Goal: Transaction & Acquisition: Book appointment/travel/reservation

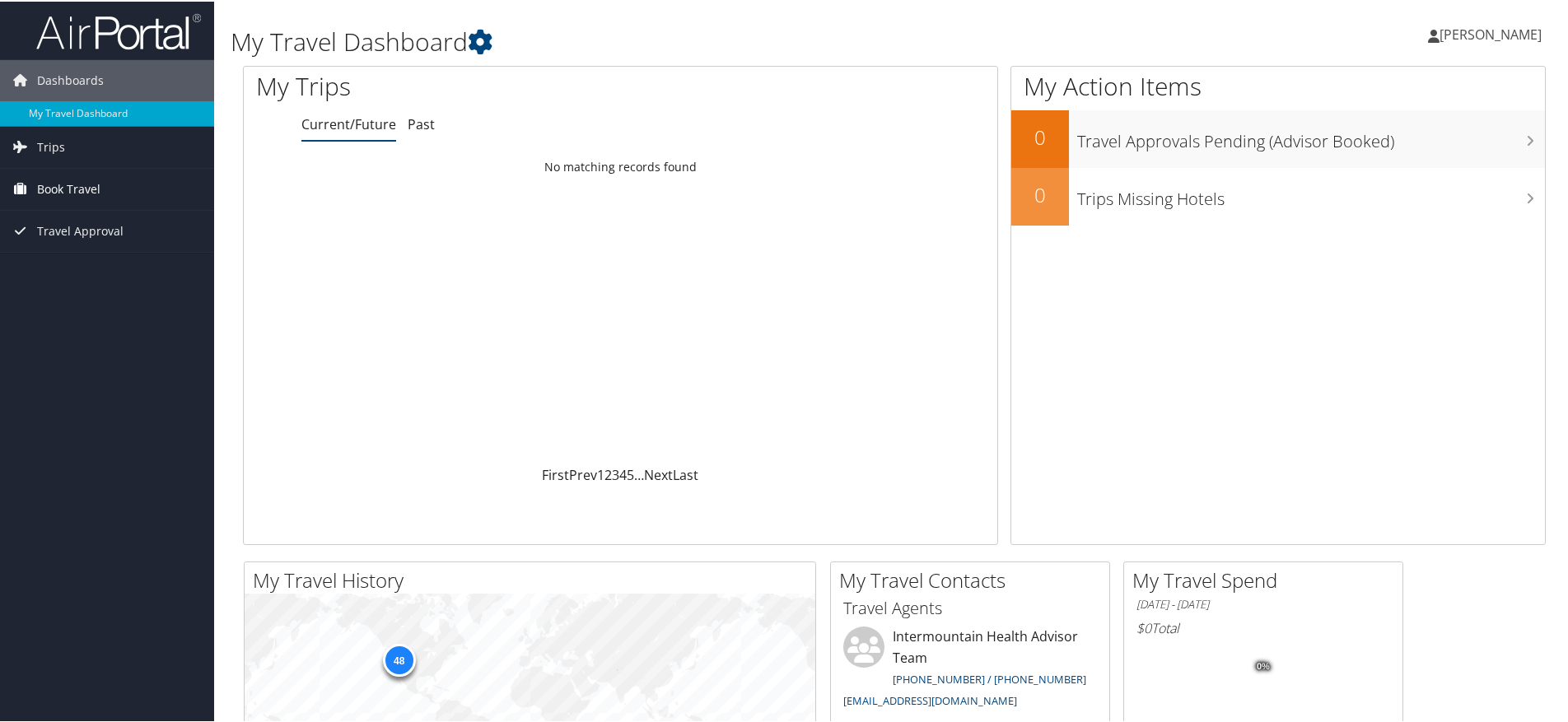
click at [34, 182] on link "Book Travel" at bounding box center [107, 187] width 214 height 41
click at [83, 273] on link "Book/Manage Online Trips" at bounding box center [107, 270] width 214 height 25
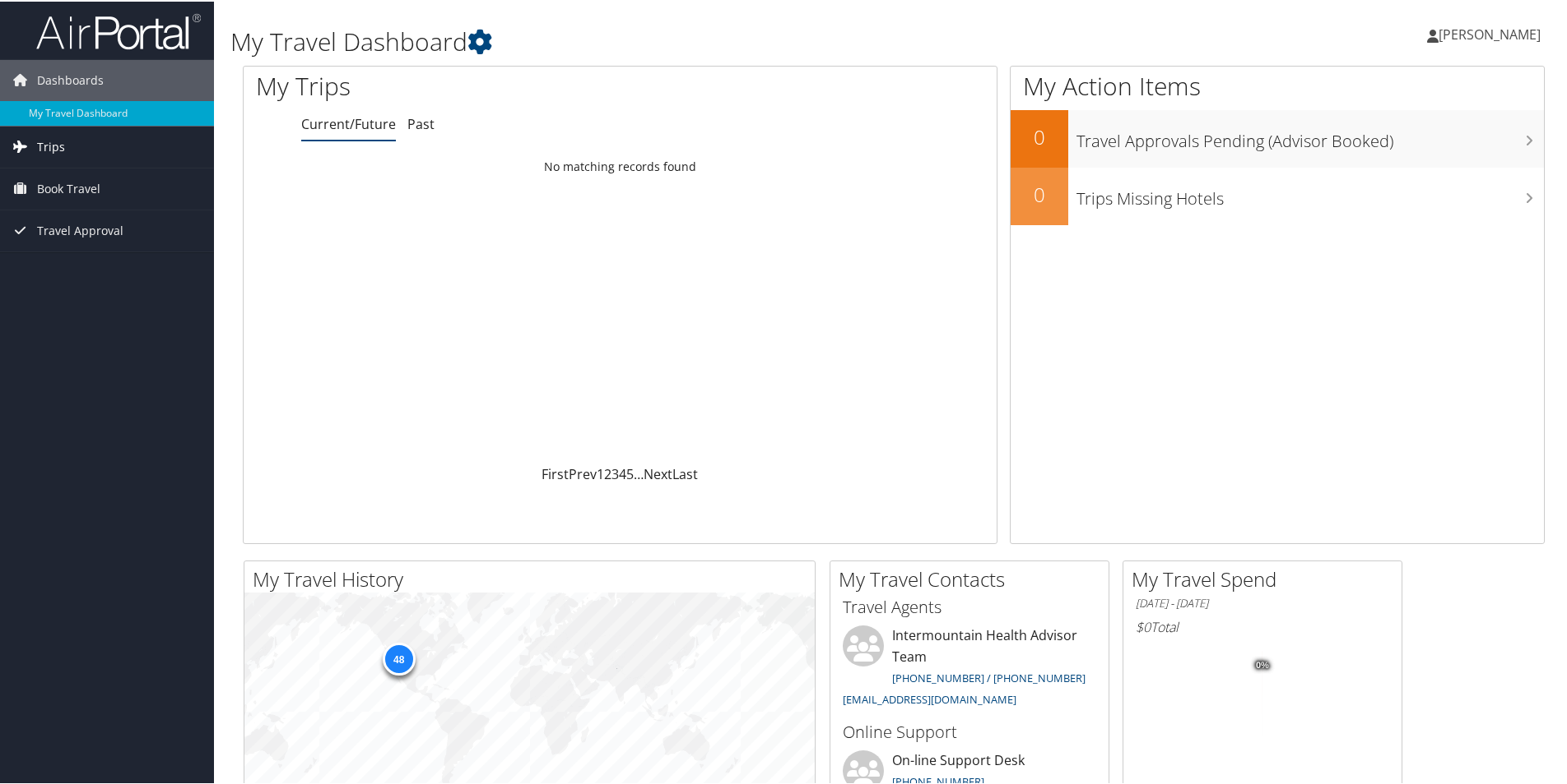
click at [73, 141] on link "Trips" at bounding box center [107, 145] width 214 height 41
click at [76, 184] on link "Current/Future Trips" at bounding box center [107, 178] width 214 height 25
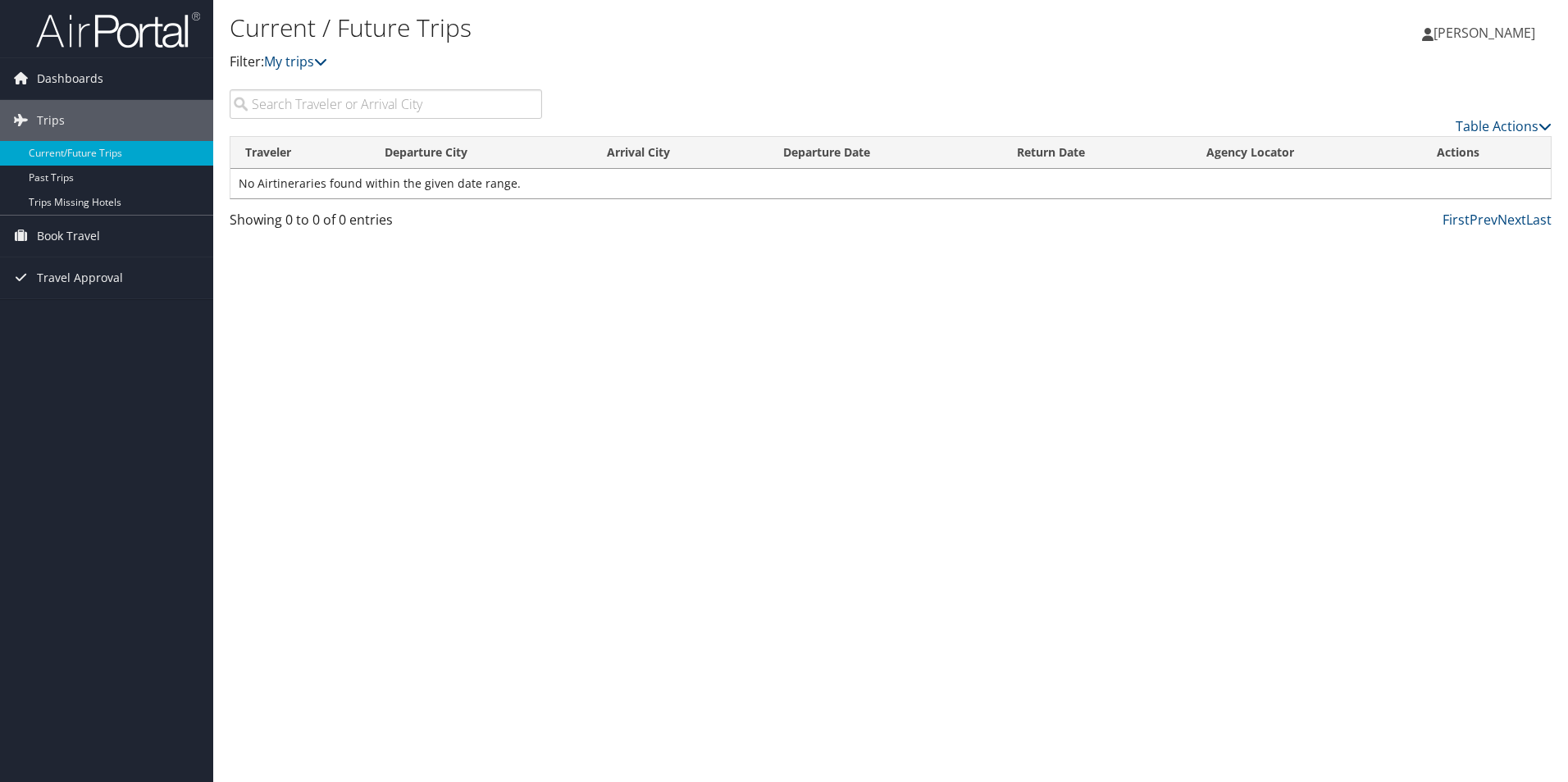
click at [1497, 37] on span "[PERSON_NAME]" at bounding box center [1485, 33] width 101 height 18
click at [717, 367] on div "Current / Future Trips Filter: My trips Jana Johnson Jana Johnson My Settings T…" at bounding box center [890, 391] width 1355 height 782
click at [83, 234] on span "Book Travel" at bounding box center [68, 235] width 64 height 41
click at [89, 320] on link "Book/Manage Online Trips" at bounding box center [106, 318] width 213 height 25
